Goal: Task Accomplishment & Management: Manage account settings

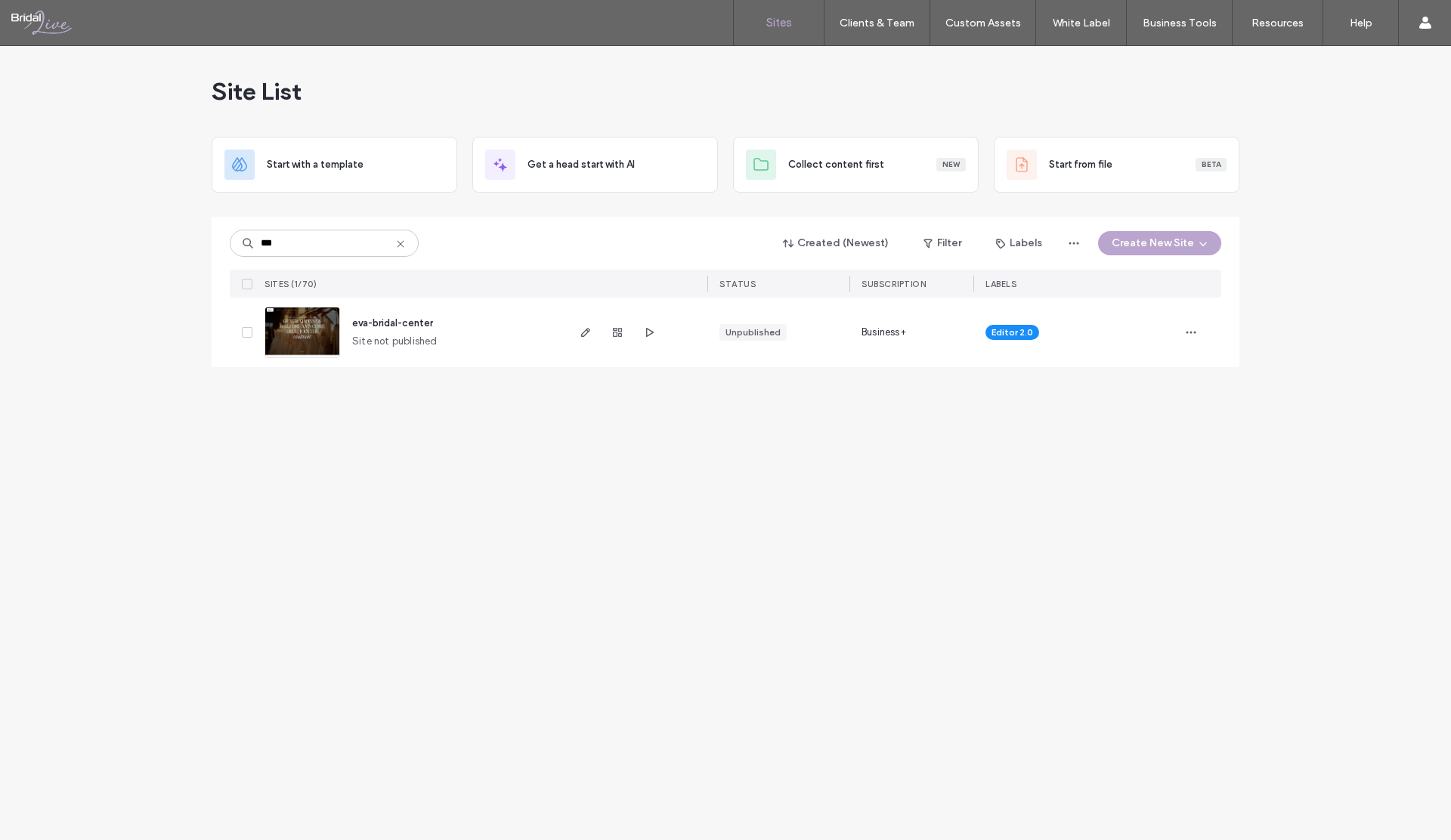
type input "***"
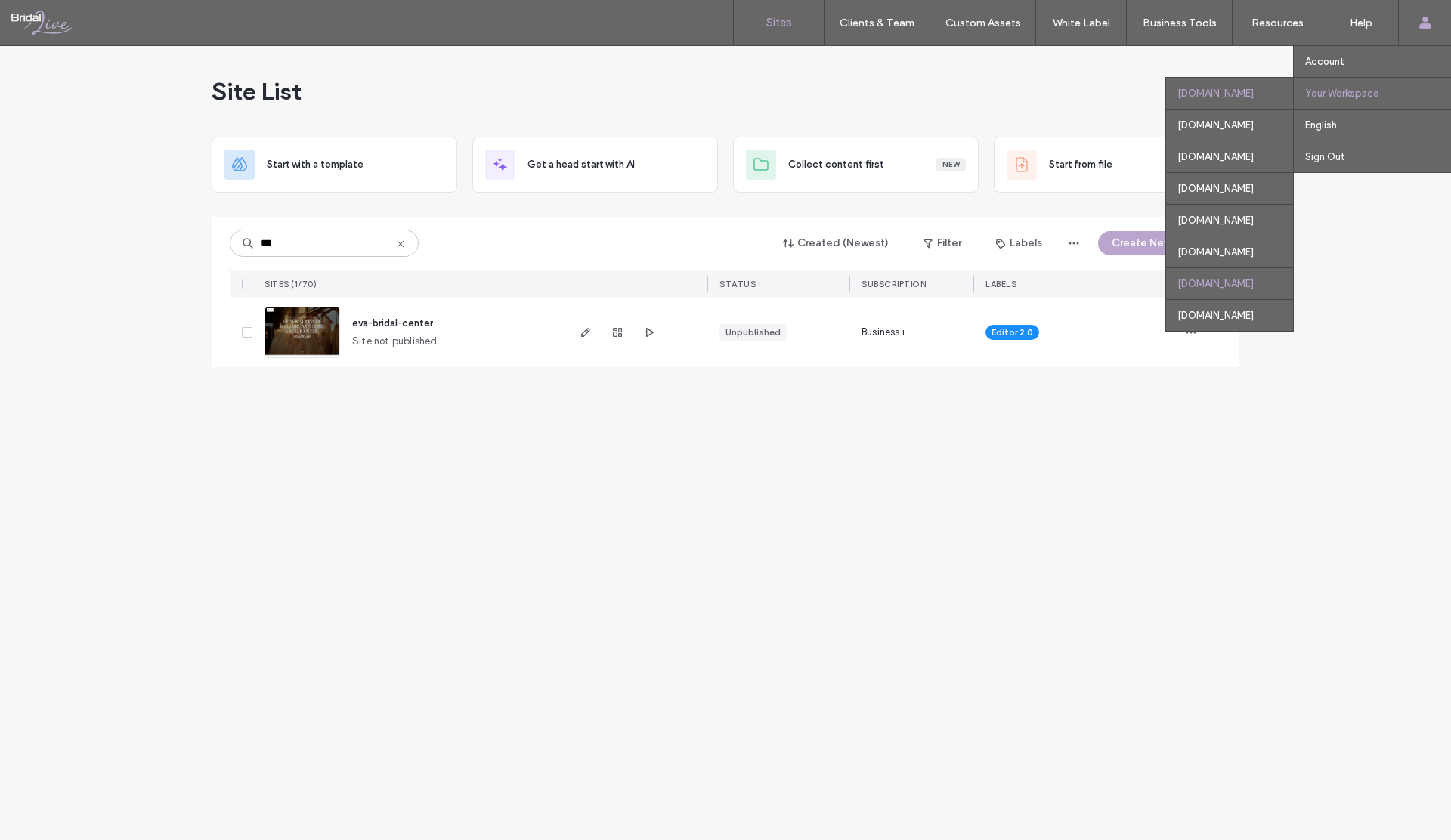
click at [1167, 283] on div "[DOMAIN_NAME]" at bounding box center [1230, 283] width 127 height 32
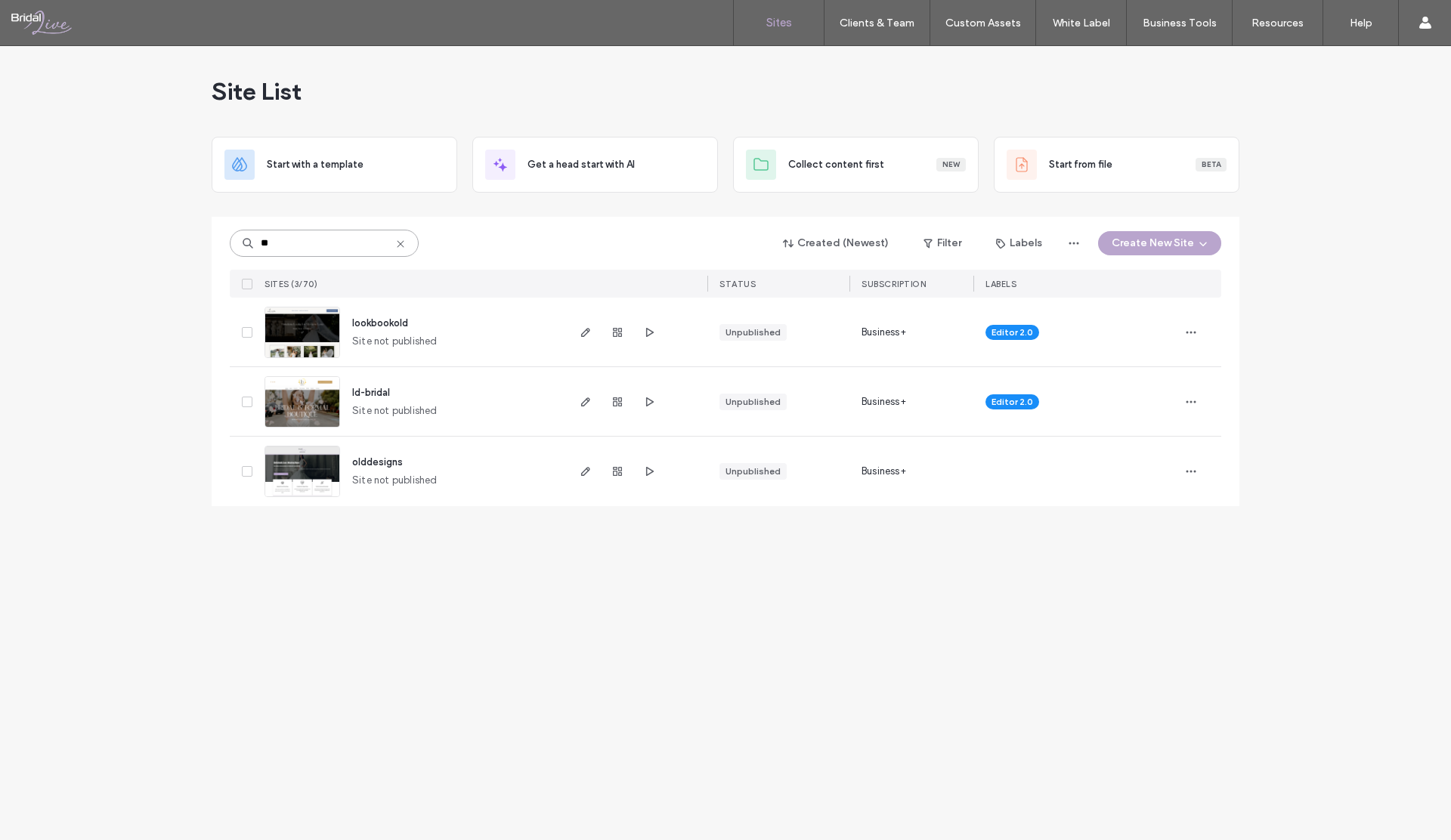
drag, startPoint x: 295, startPoint y: 240, endPoint x: 231, endPoint y: 240, distance: 64.0
click at [231, 240] on input "**" at bounding box center [324, 243] width 189 height 27
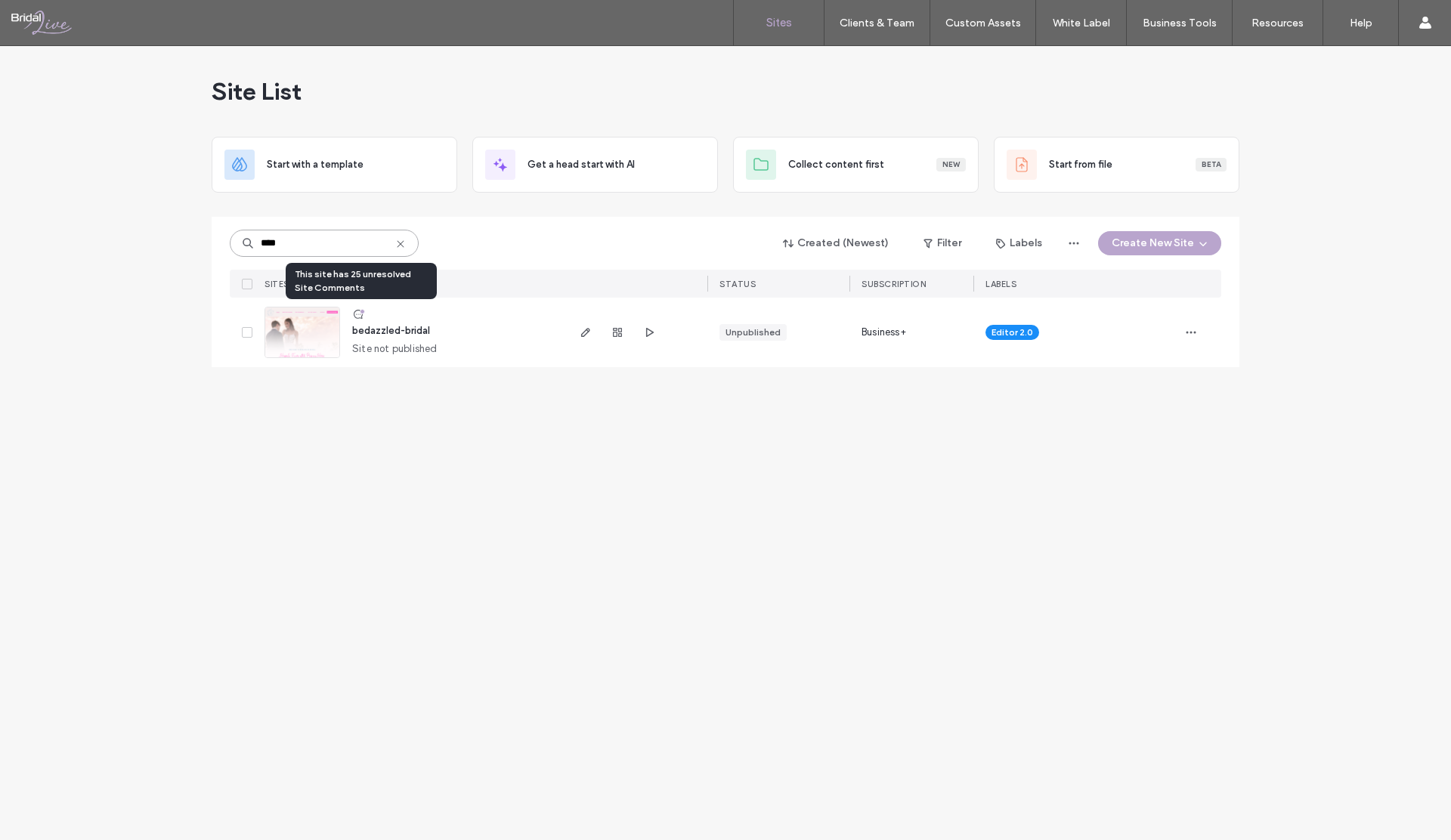
type input "****"
click at [358, 315] on icon at bounding box center [358, 314] width 12 height 12
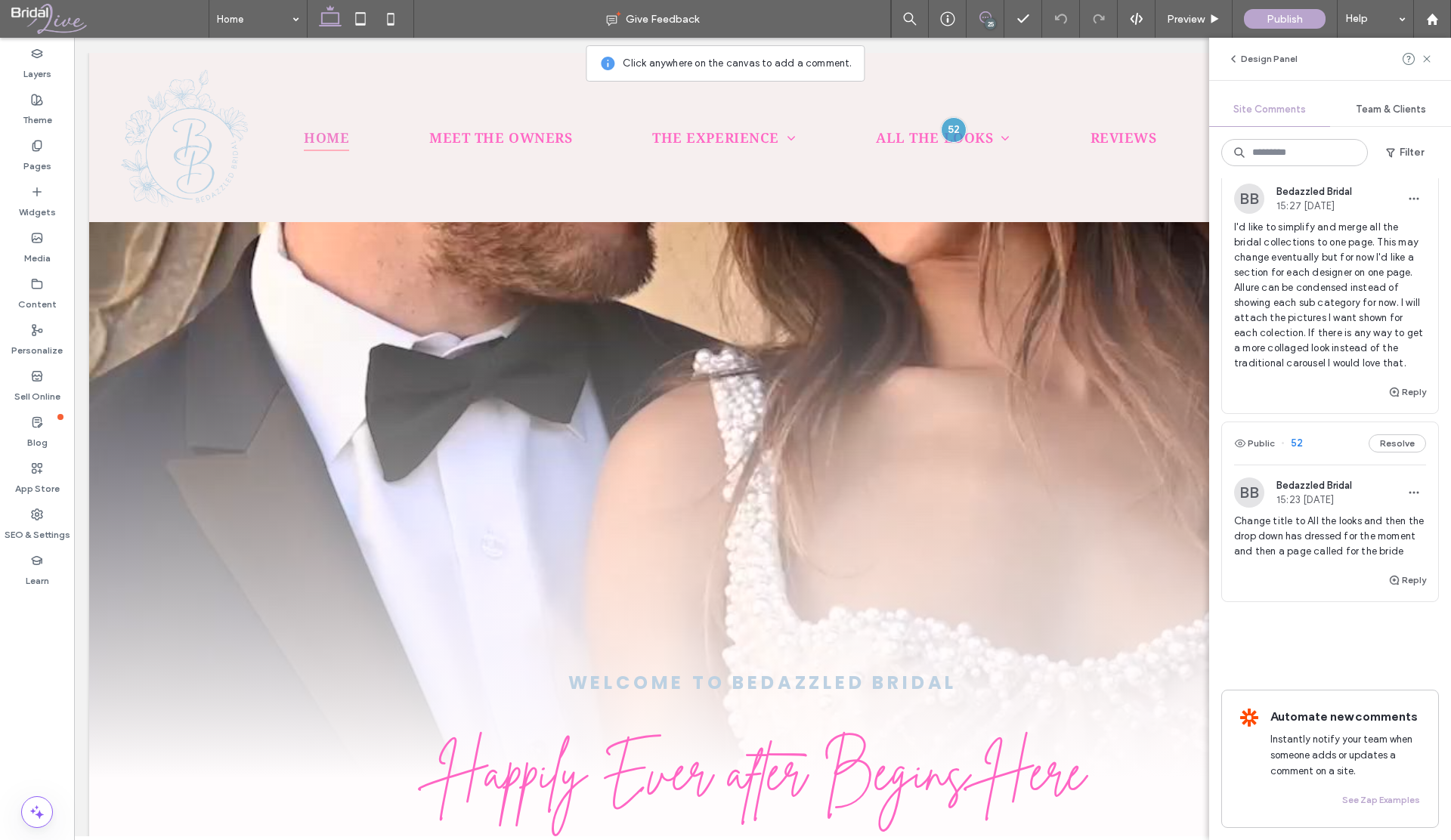
scroll to position [5481, 0]
click at [1396, 149] on span "button" at bounding box center [1391, 152] width 15 height 22
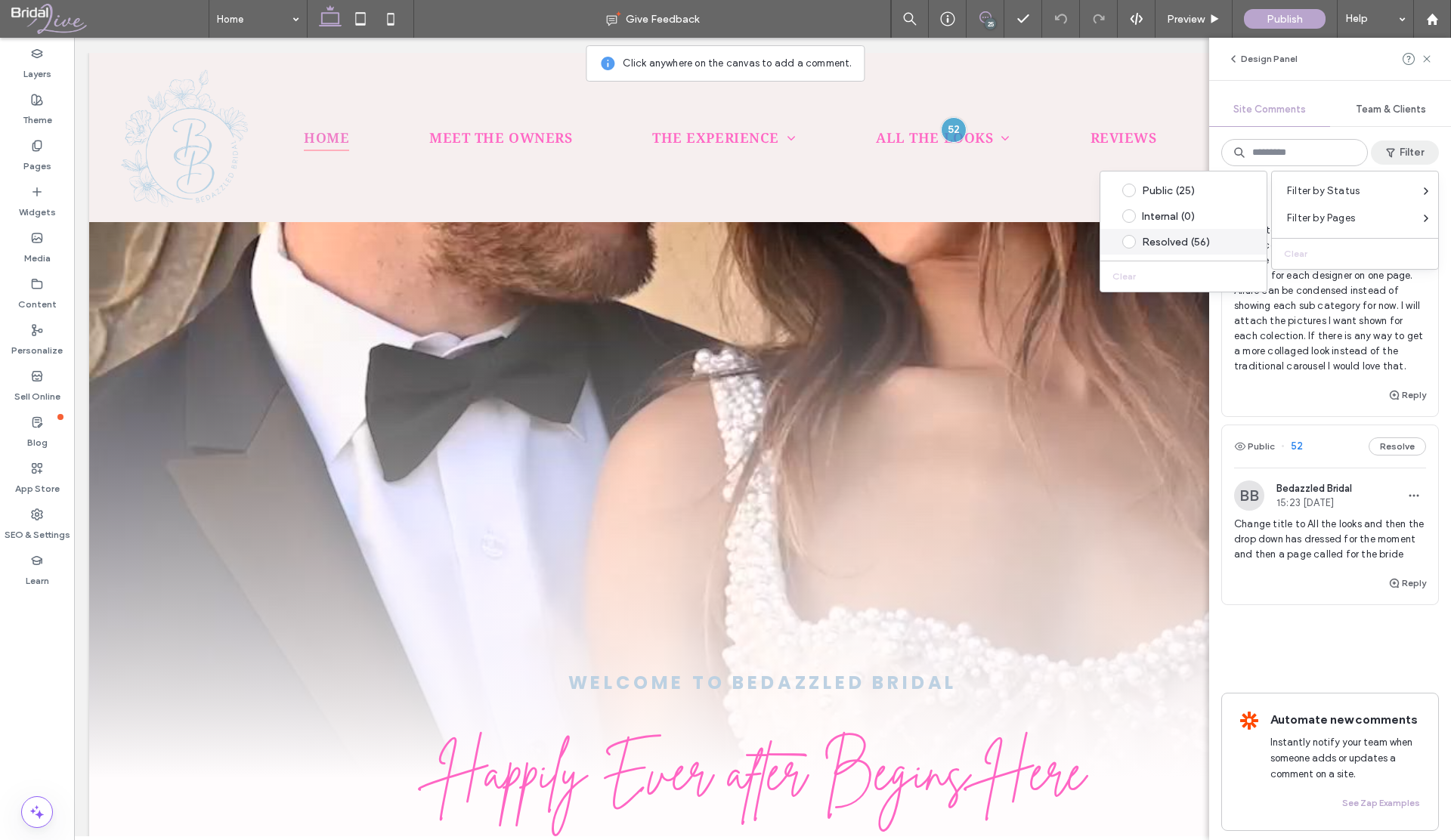
click at [1177, 246] on div "Resolved (56)" at bounding box center [1195, 242] width 106 height 13
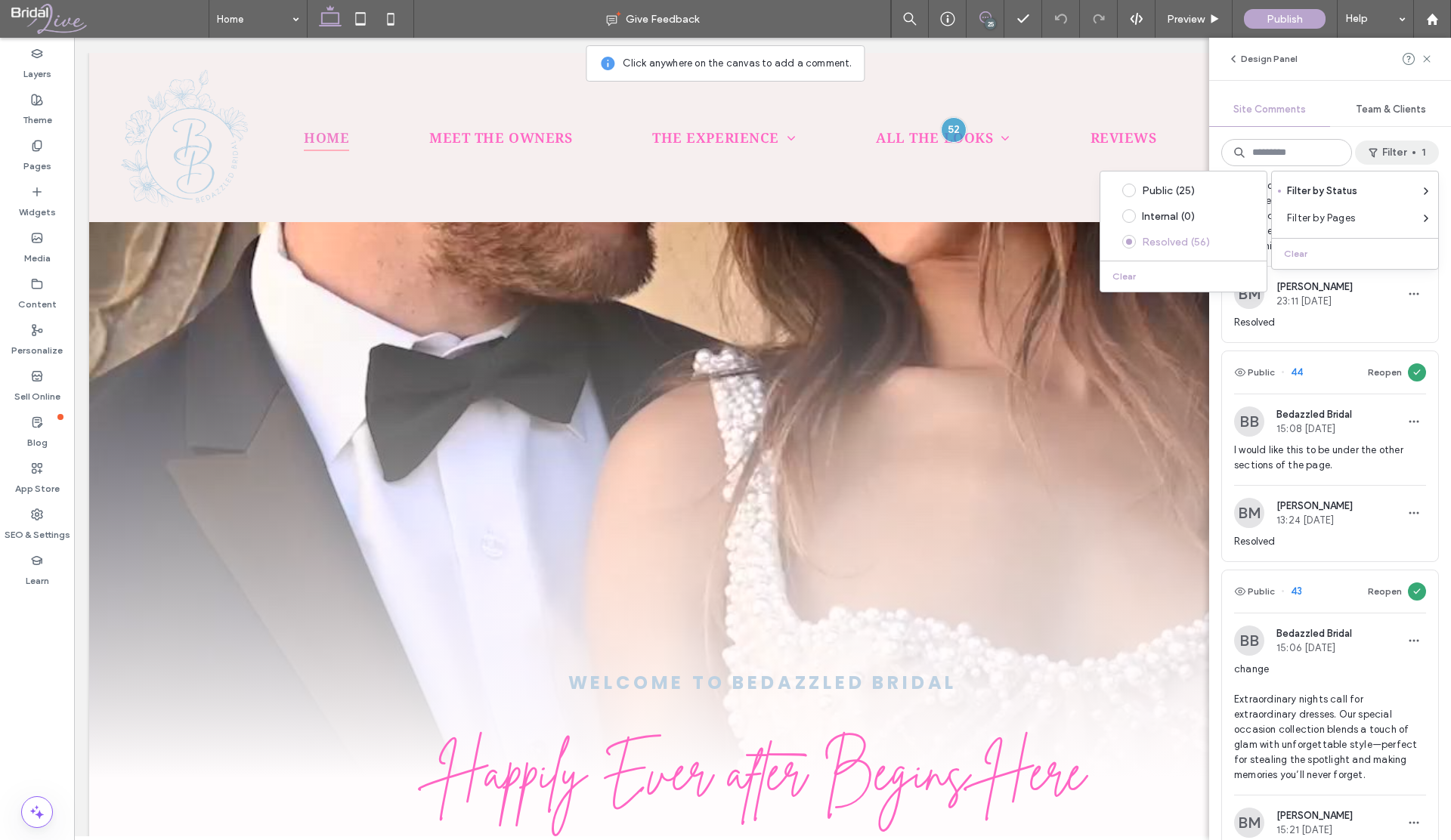
scroll to position [1373, 0]
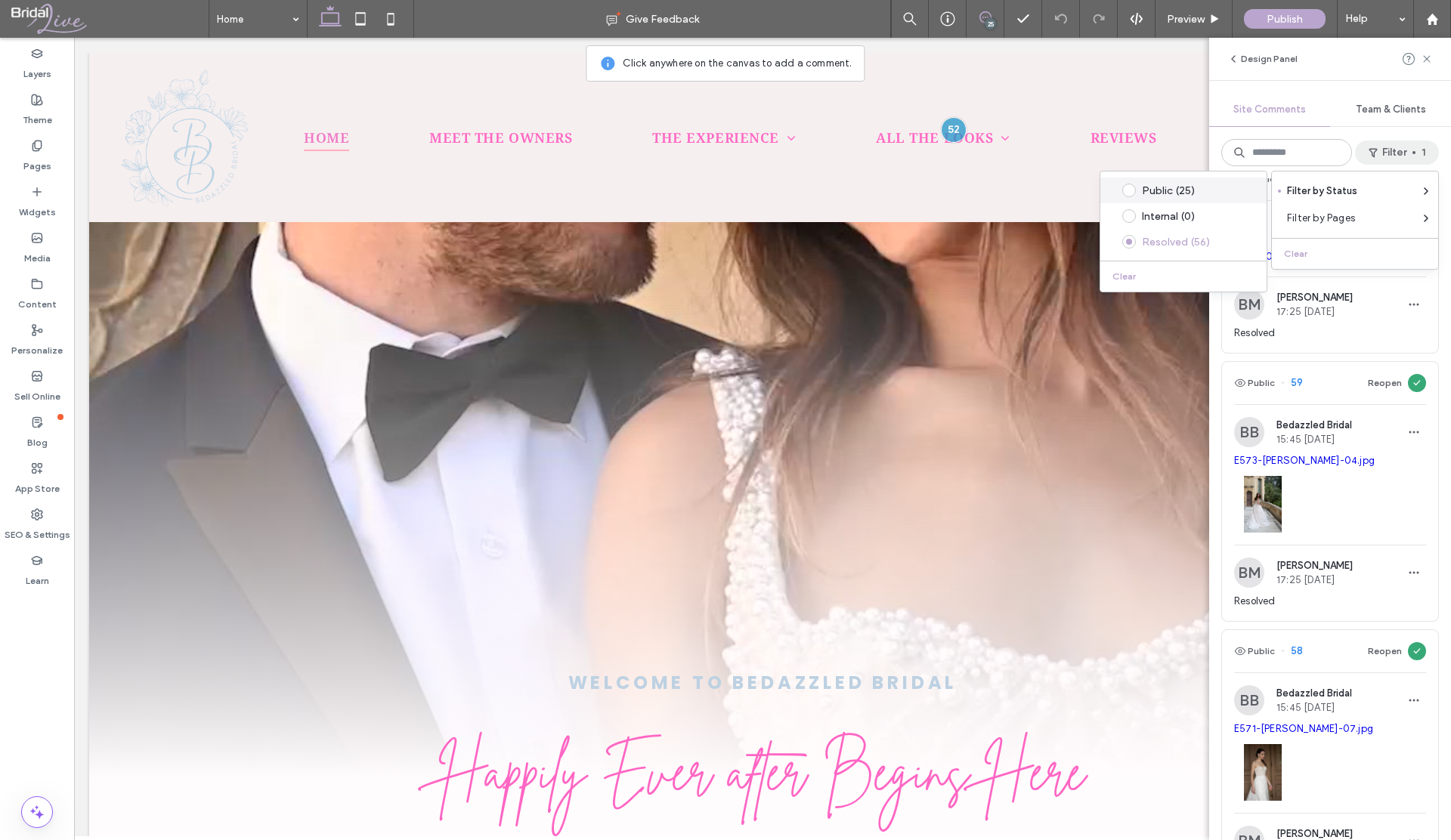
click at [1154, 191] on div "Public (25)" at bounding box center [1195, 190] width 106 height 13
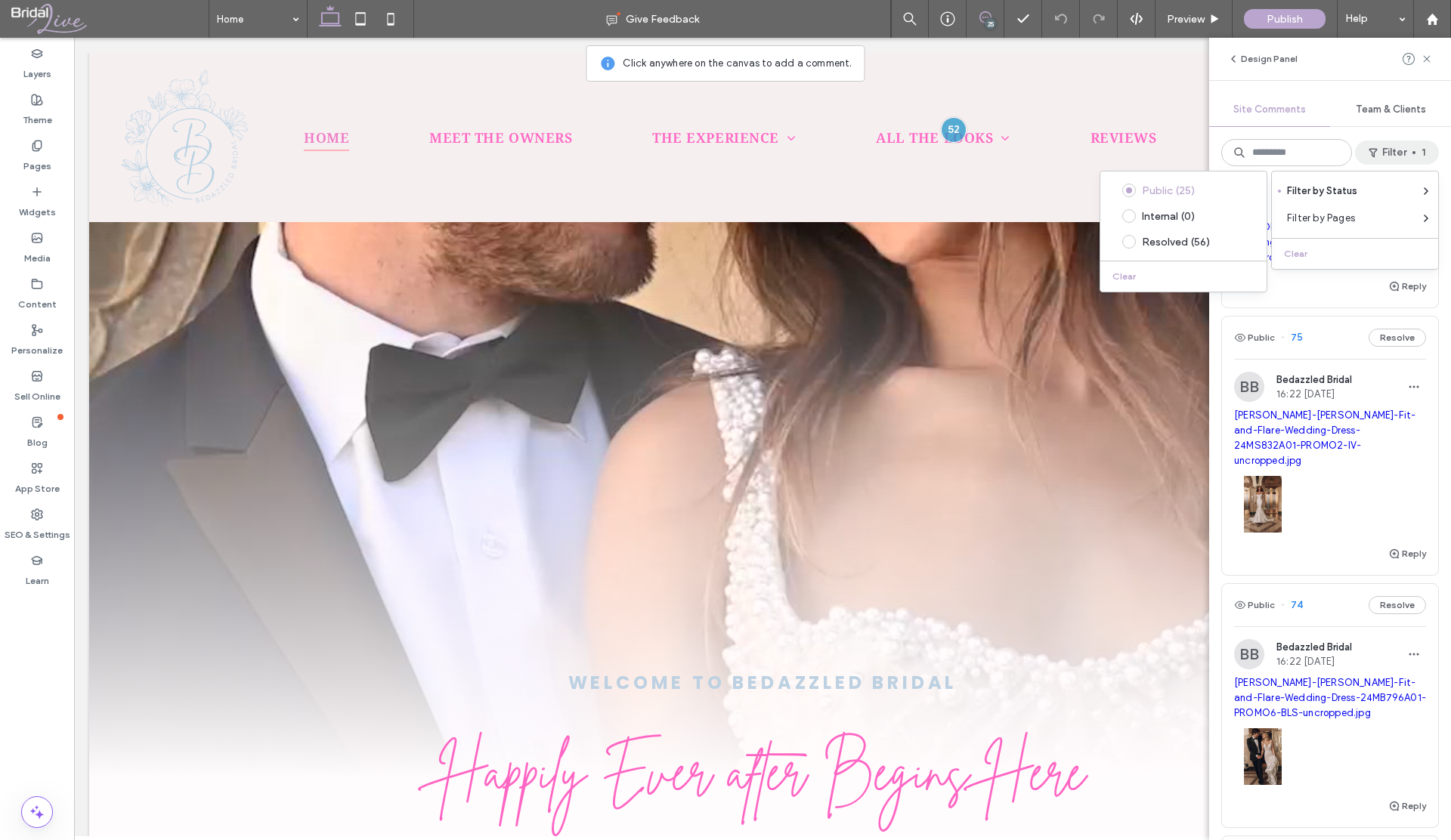
click at [1301, 89] on div "Design Panel Site Comments Team & Clients Filter 1 Public 87 Resolve BB Bedazzl…" at bounding box center [1330, 438] width 242 height 802
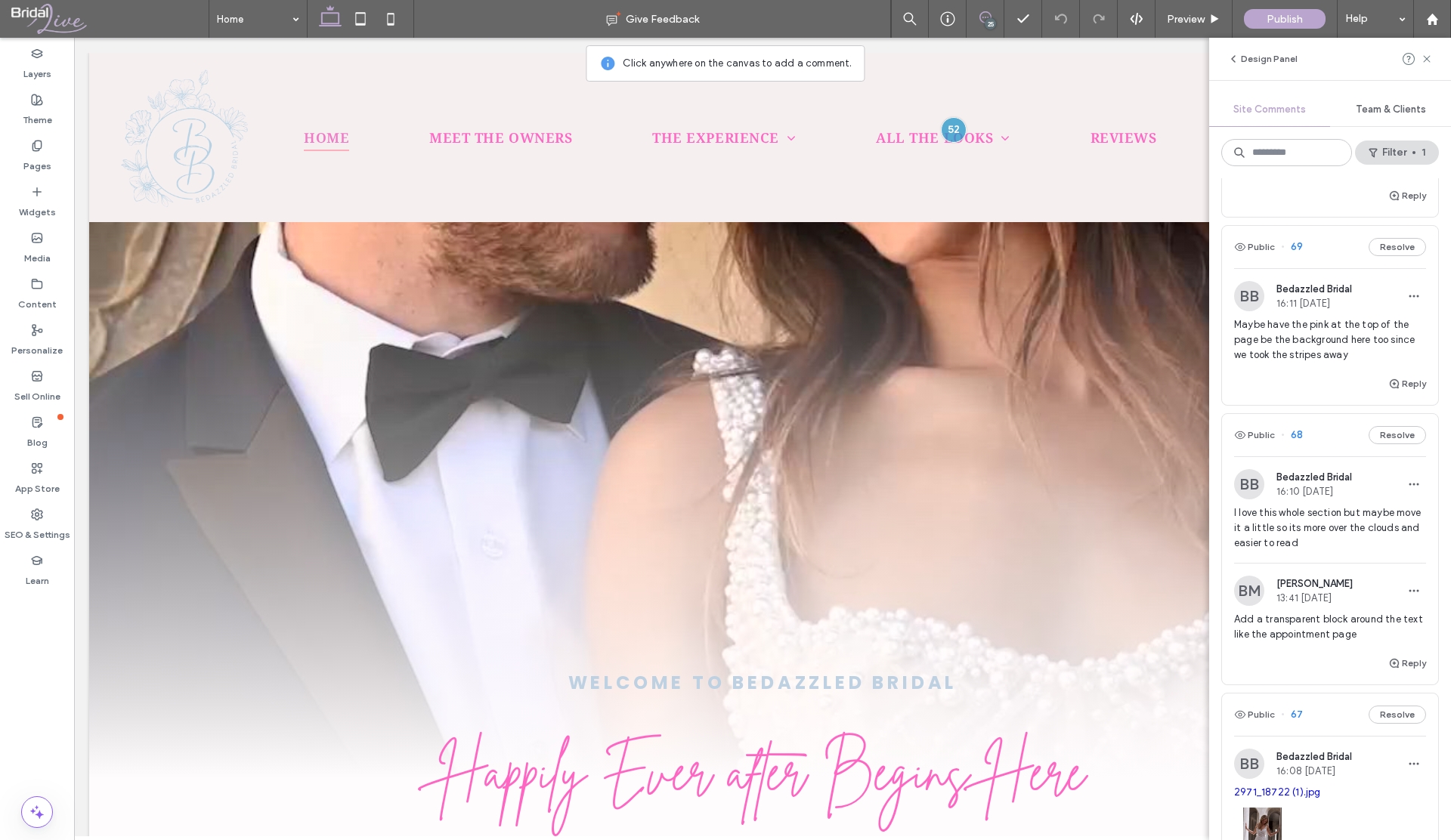
scroll to position [2877, 0]
click at [1330, 459] on div "Public 68 Resolve" at bounding box center [1330, 438] width 216 height 42
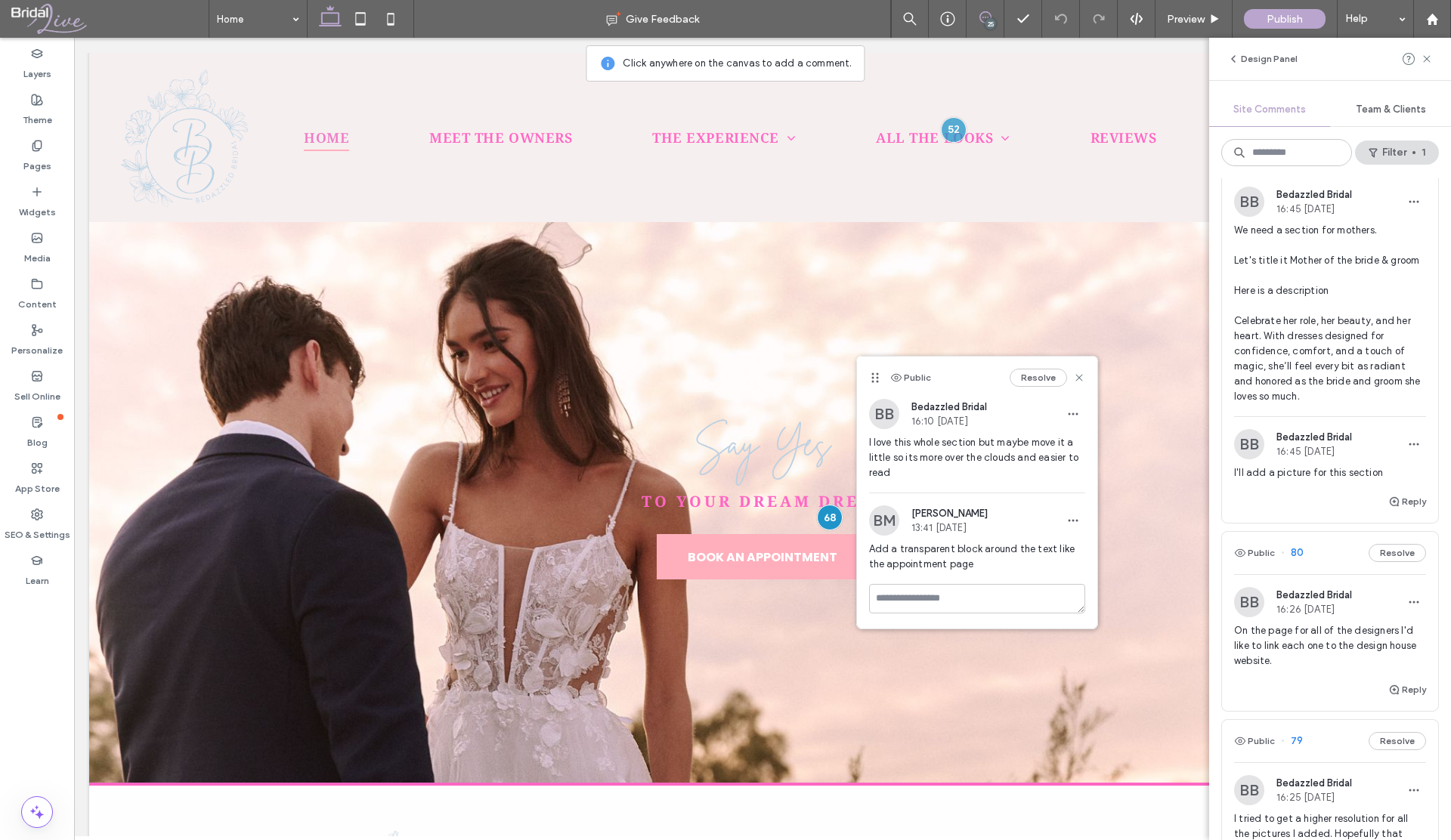
scroll to position [0, 0]
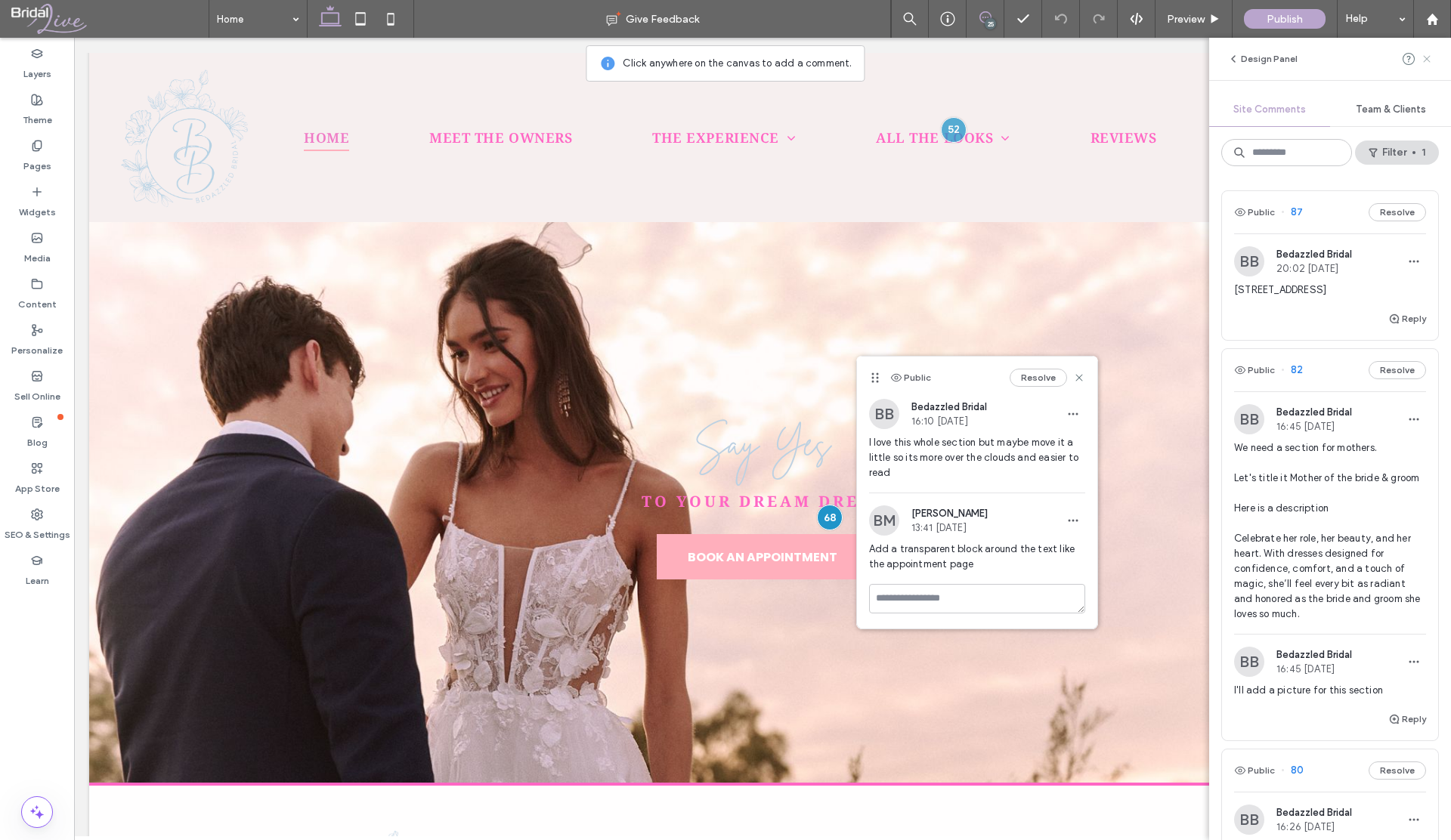
click at [1429, 62] on use at bounding box center [1426, 58] width 7 height 7
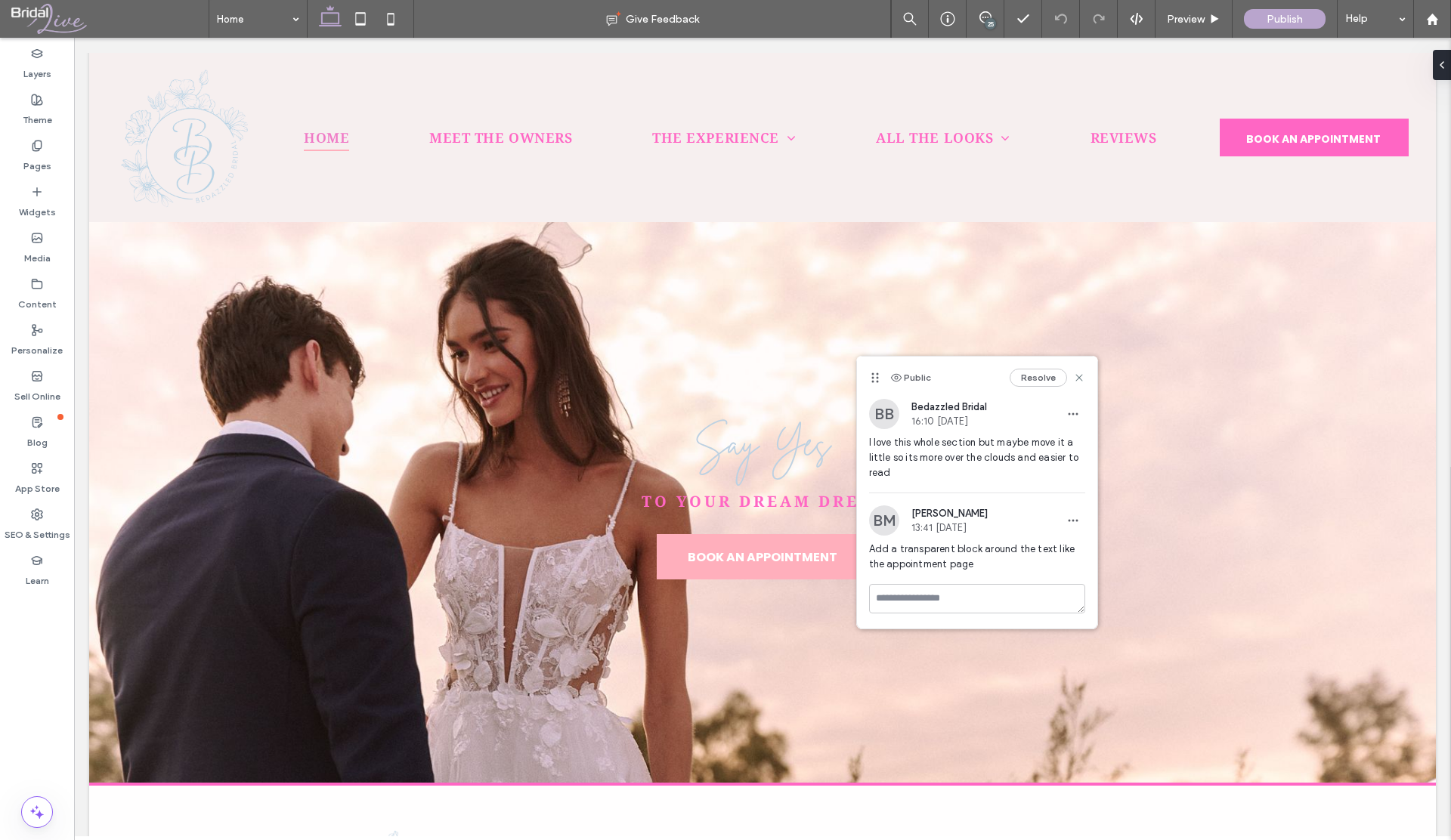
click at [985, 23] on div "25" at bounding box center [990, 23] width 11 height 11
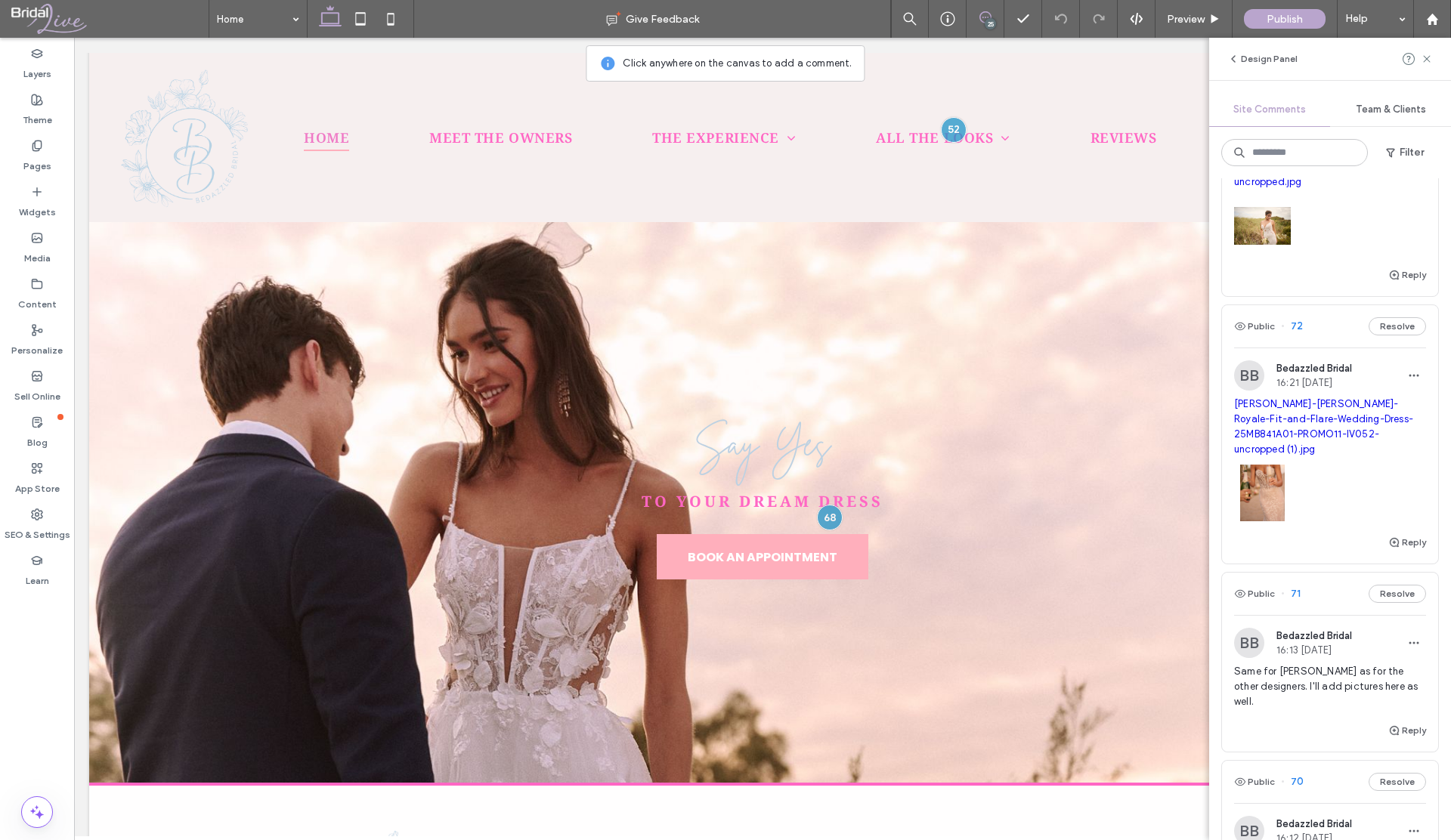
scroll to position [2521, 0]
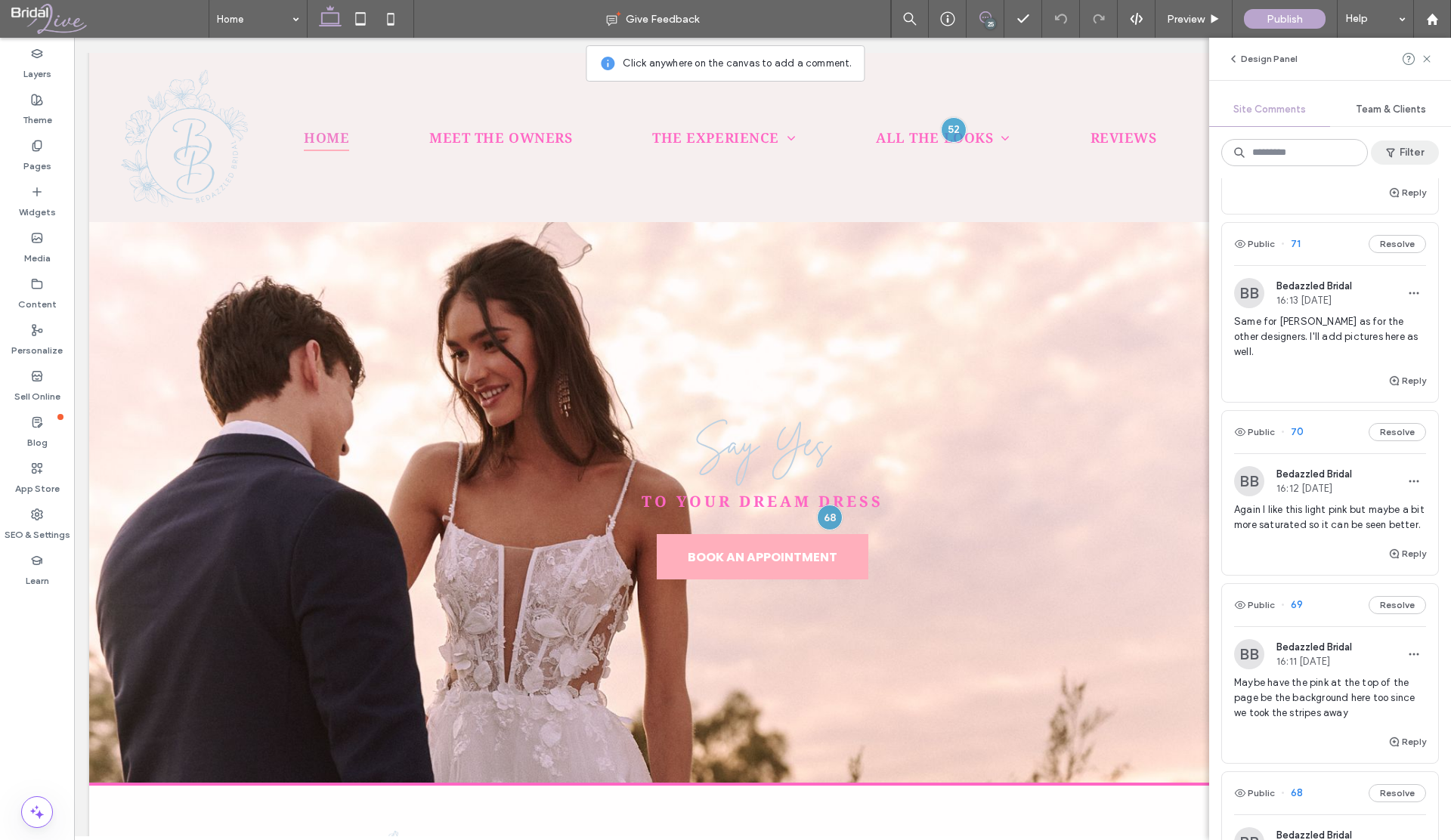
click at [1403, 155] on button "Filter" at bounding box center [1404, 153] width 68 height 24
click at [1182, 245] on div "Resolved (56)" at bounding box center [1195, 242] width 106 height 13
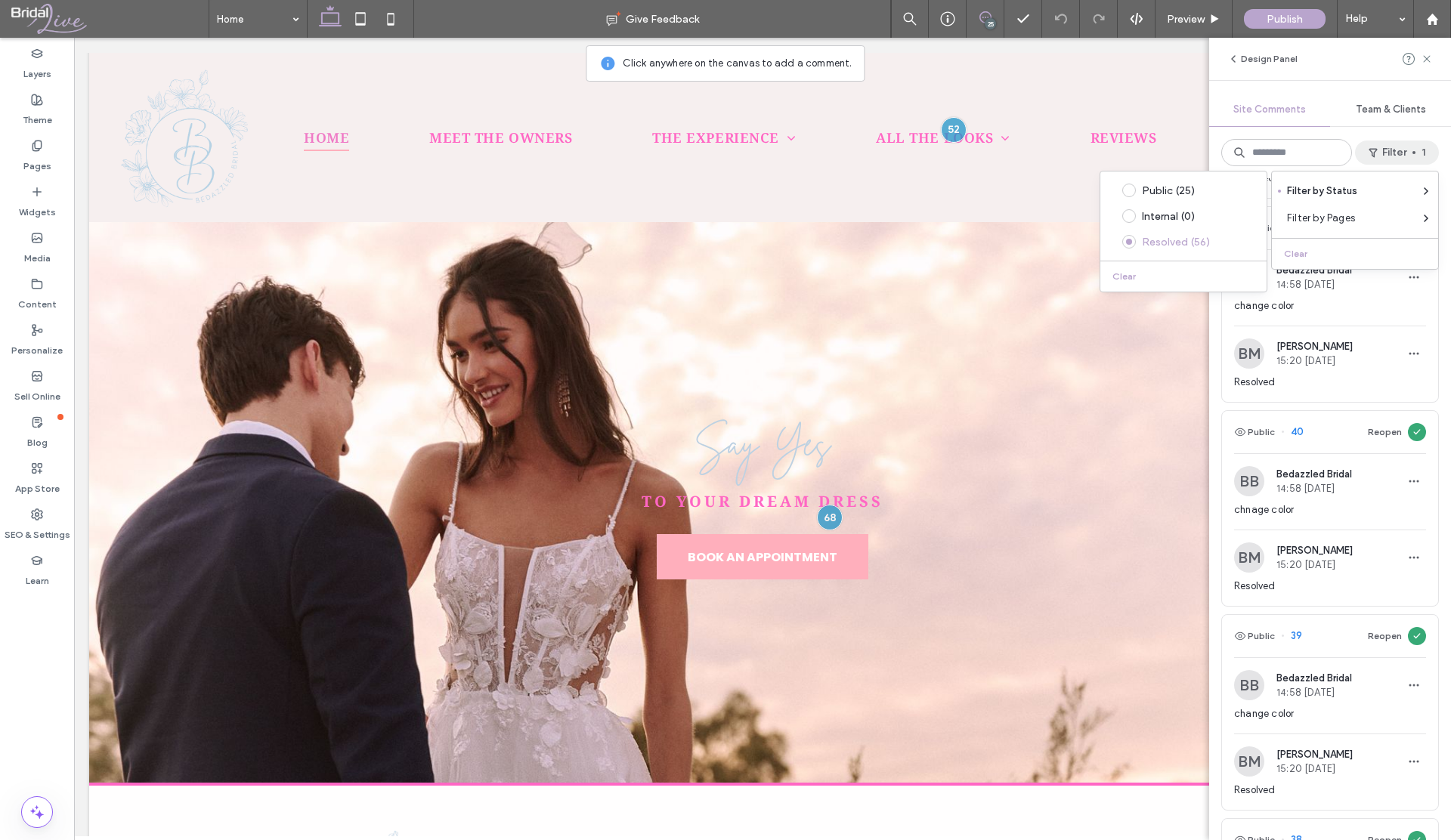
scroll to position [0, 0]
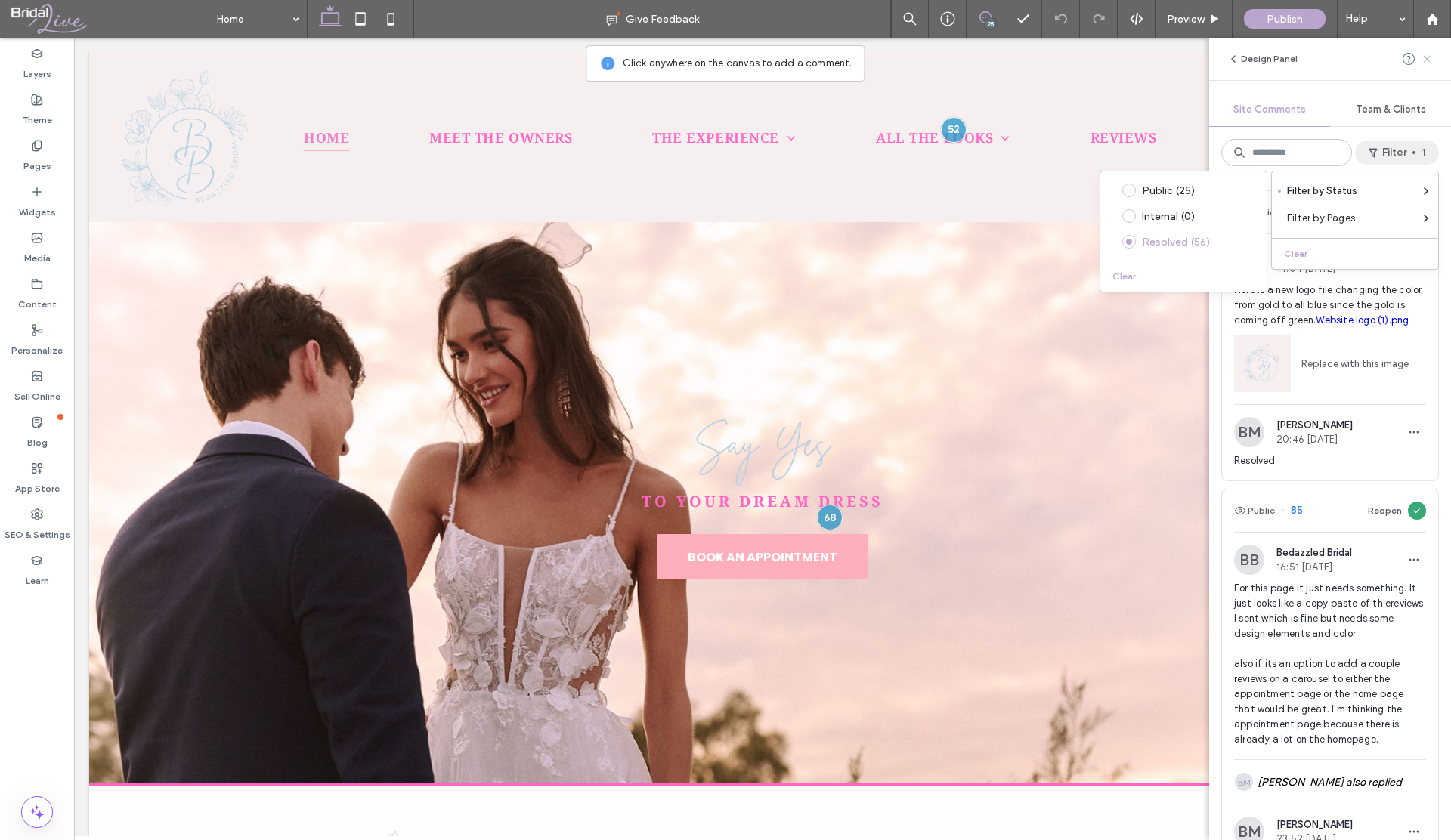
click at [1430, 58] on icon at bounding box center [1426, 59] width 12 height 12
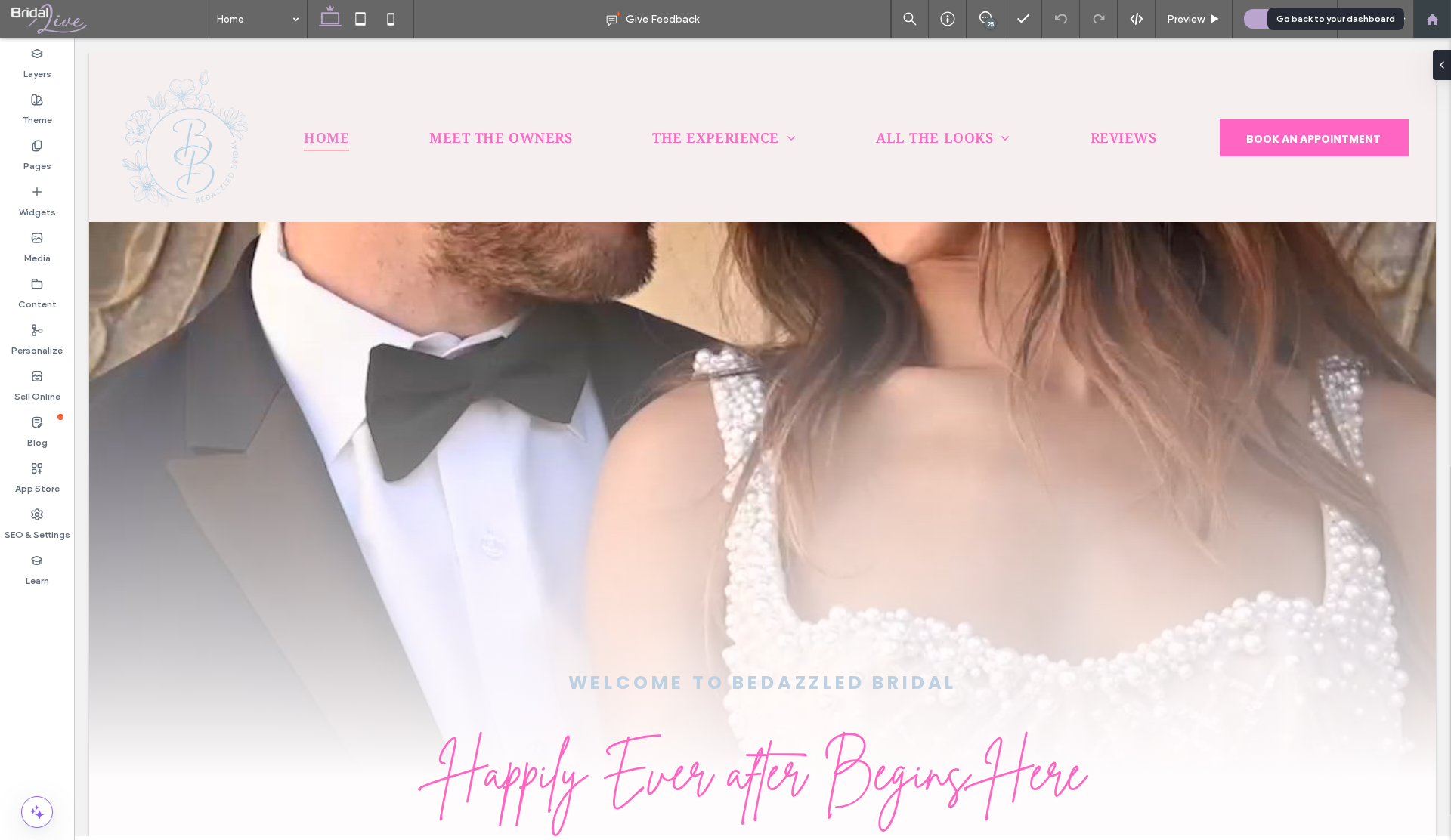
click at [1431, 21] on icon at bounding box center [1432, 20] width 13 height 13
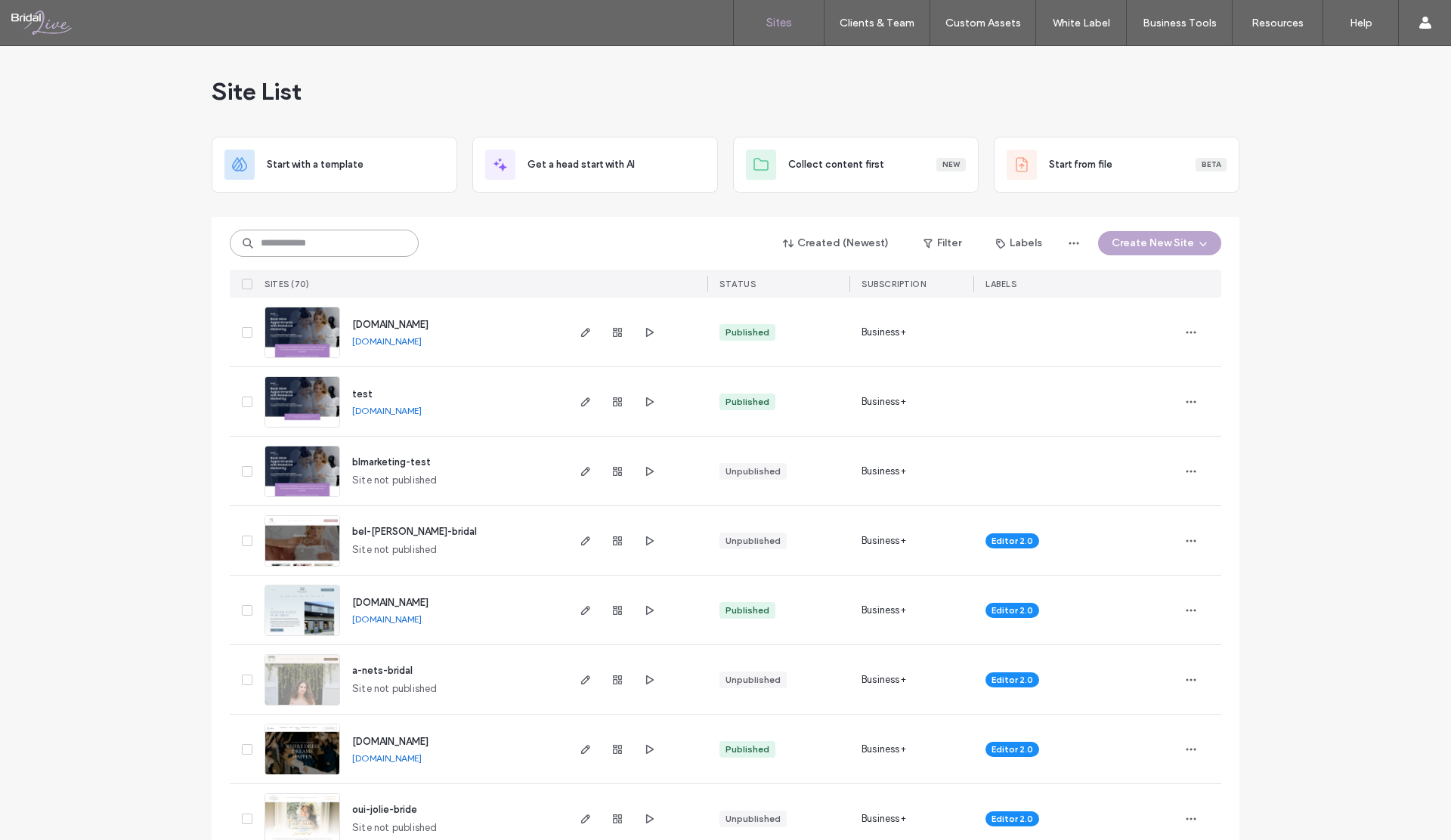
click at [282, 247] on input at bounding box center [324, 243] width 189 height 27
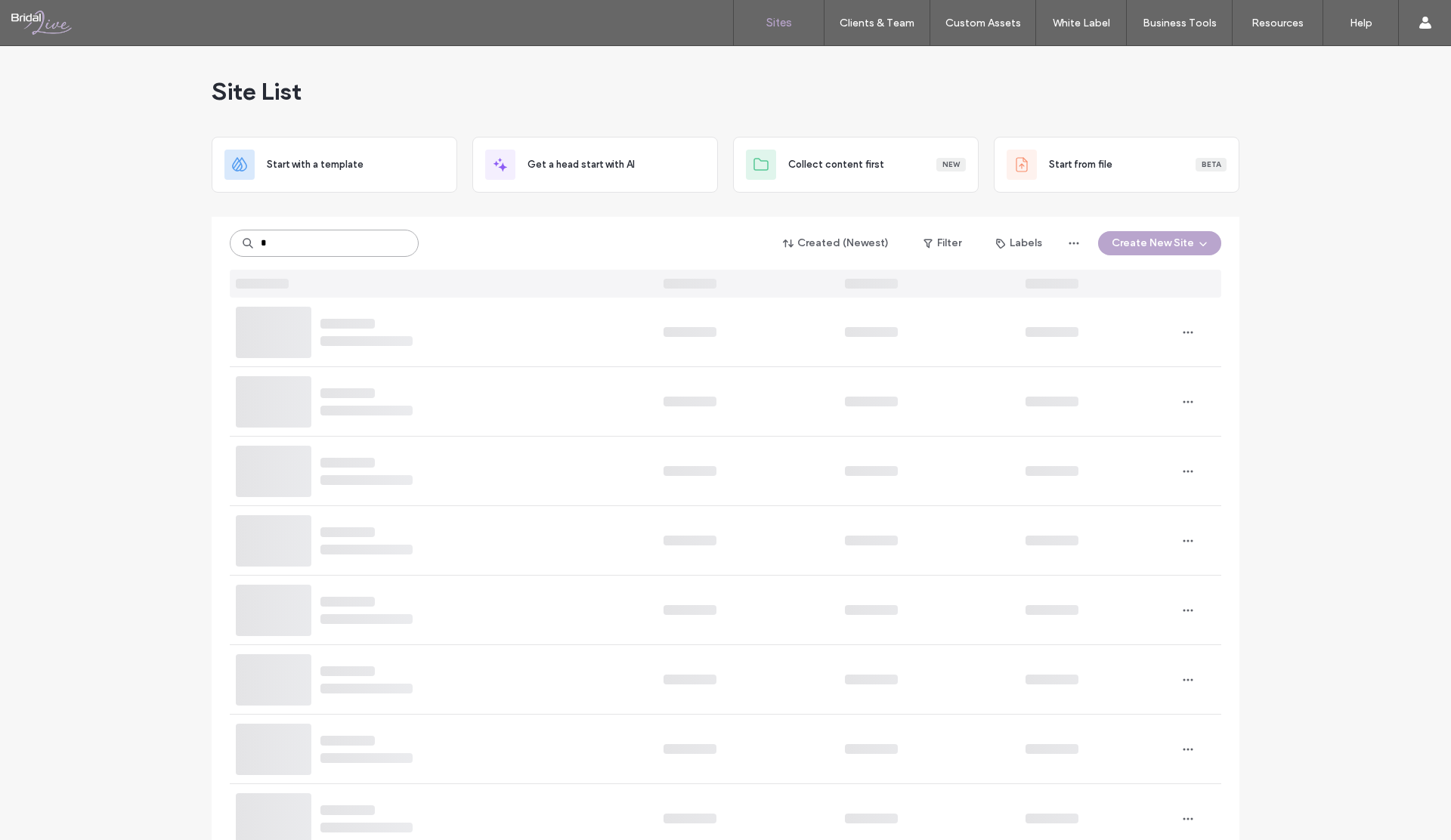
type input "*"
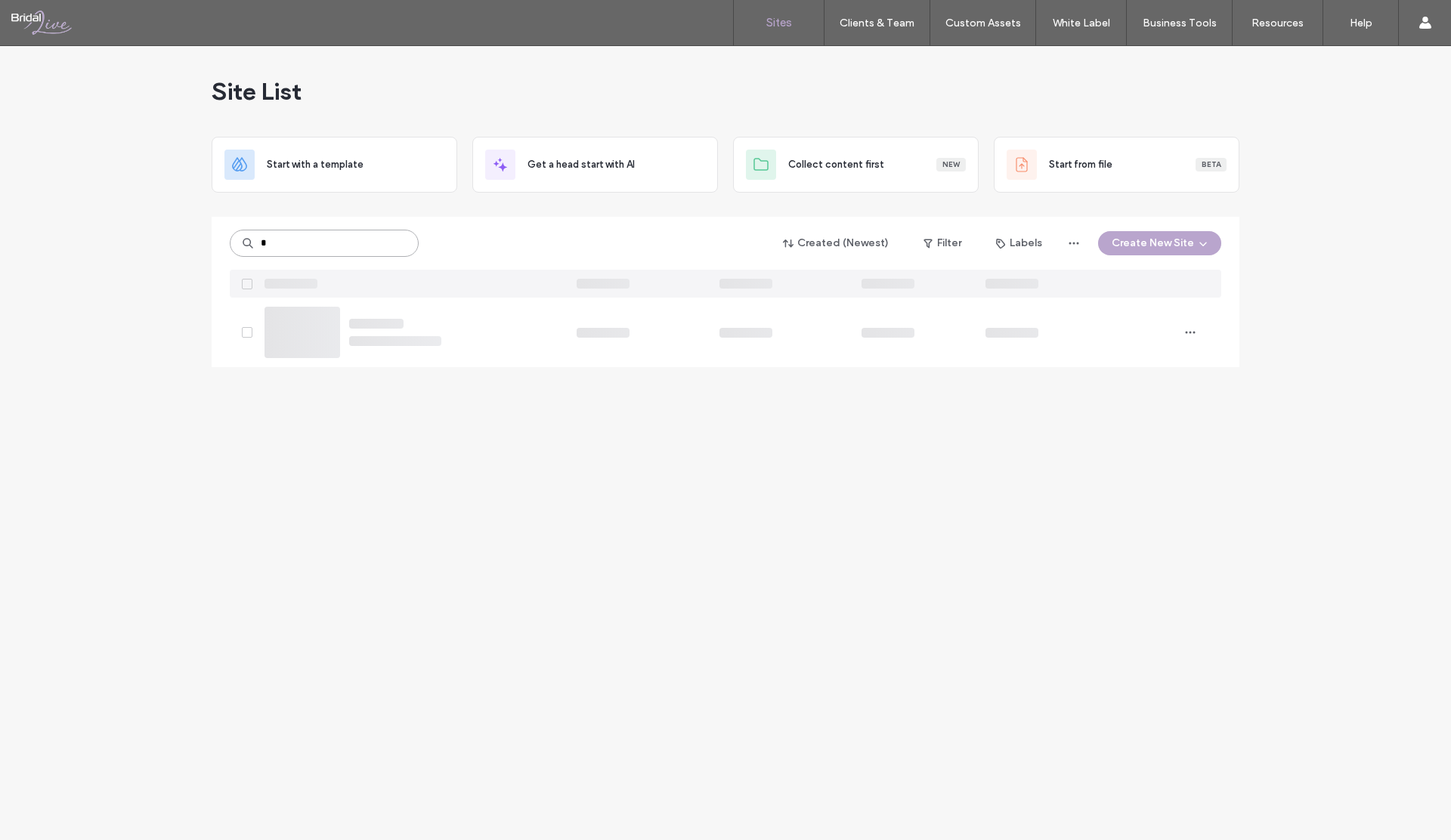
type input "*"
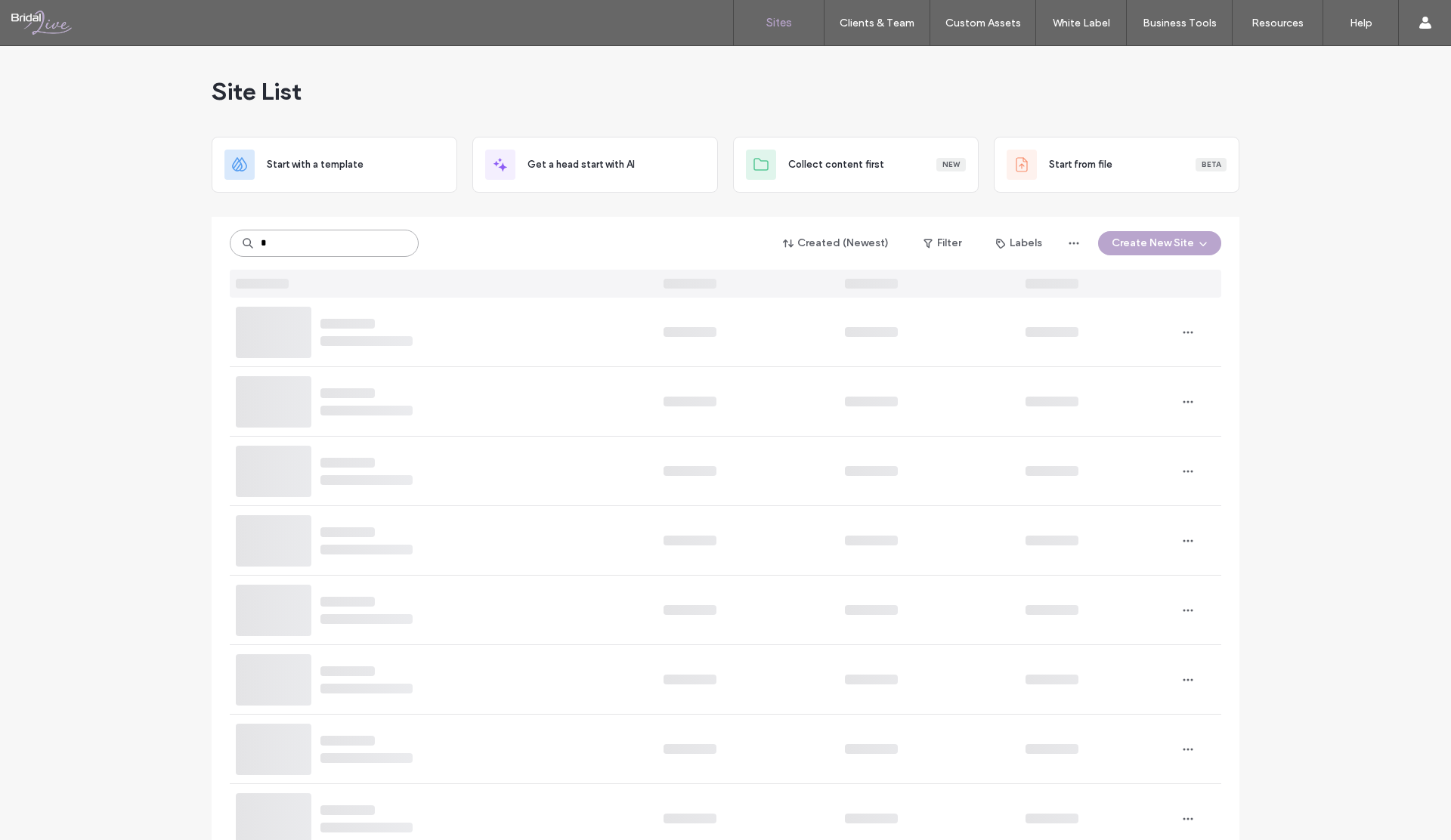
type input "*"
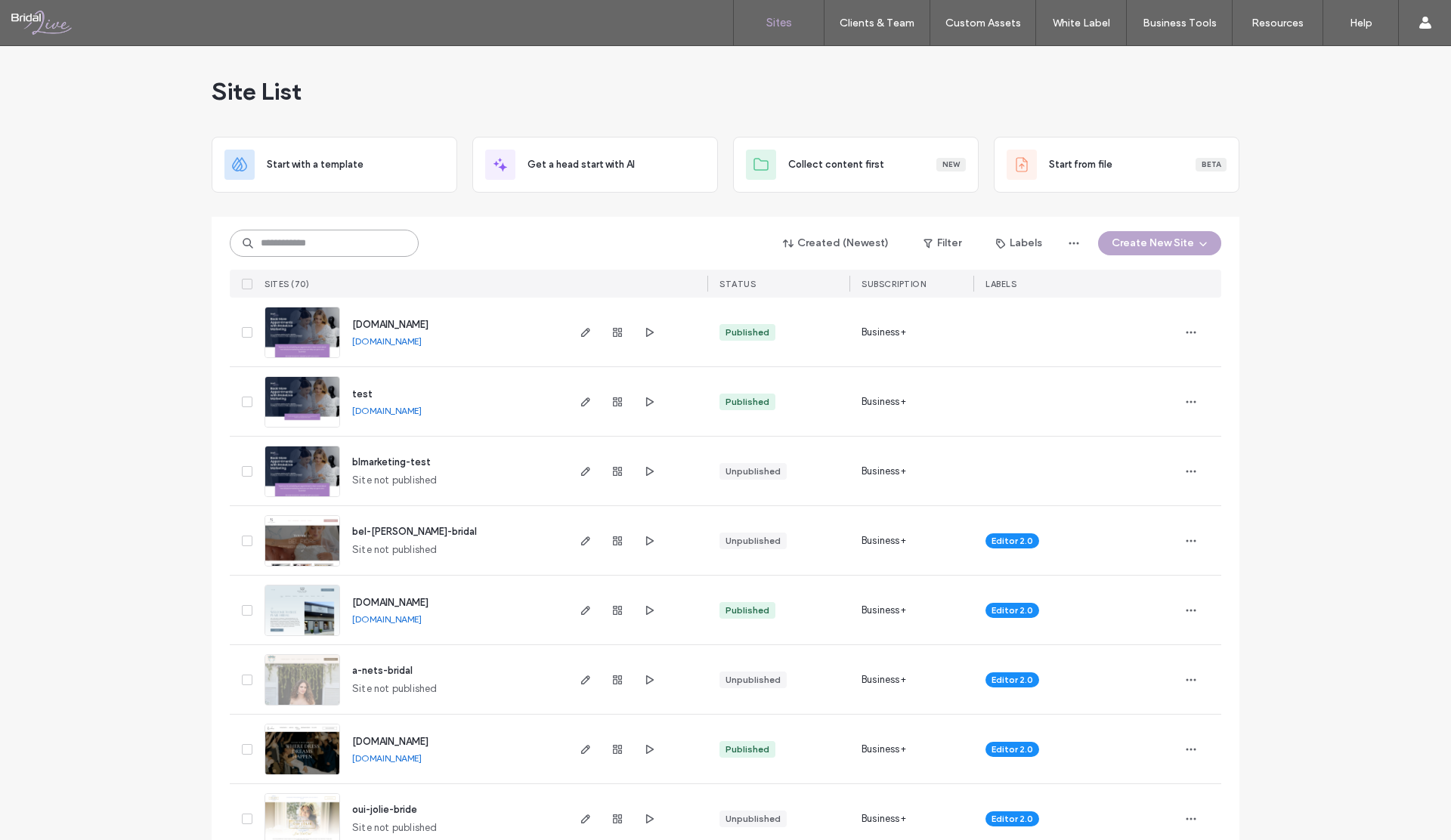
click at [304, 237] on input at bounding box center [324, 243] width 189 height 27
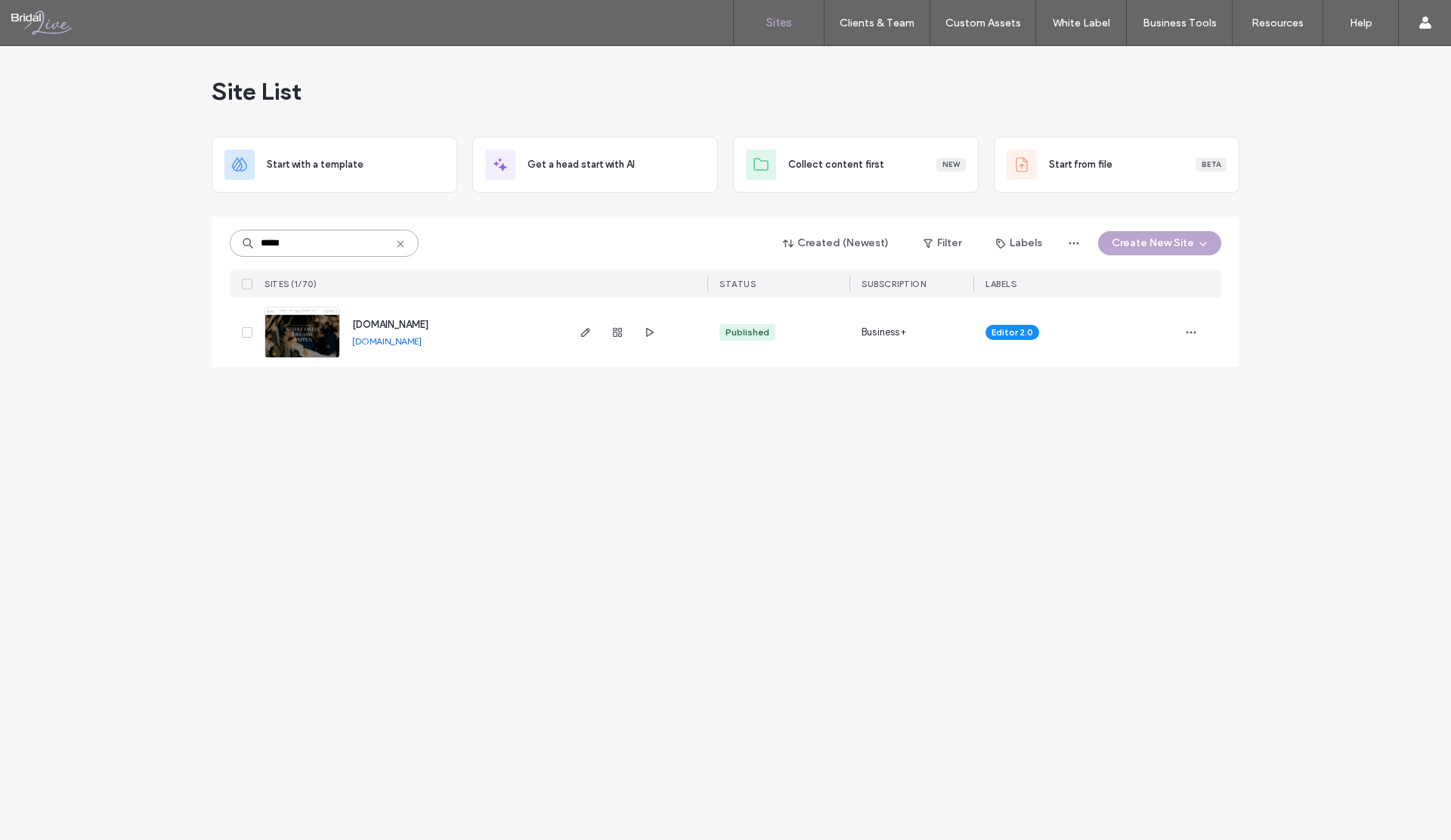
type input "*****"
